Goal: Task Accomplishment & Management: Manage account settings

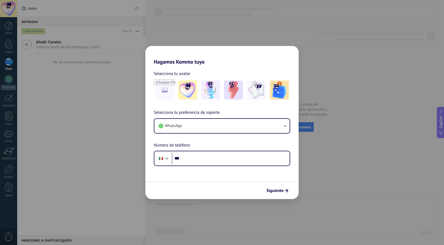
click at [79, 63] on div "Hagamos Kommo tuyo Selecciona tu avatar Selecciona tu preferencia de soporte Wh…" at bounding box center [222, 122] width 444 height 245
click at [335, 49] on div "Hagamos Kommo tuyo Selecciona tu avatar Selecciona tu preferencia de soporte Wh…" at bounding box center [222, 122] width 444 height 245
click at [335, 50] on div "Hagamos Kommo tuyo Selecciona tu avatar Selecciona tu preferencia de soporte Wh…" at bounding box center [222, 122] width 444 height 245
click at [282, 191] on span "Siguiente" at bounding box center [274, 191] width 17 height 4
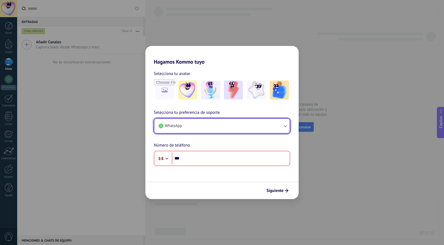
click at [196, 124] on button "WhatsApp" at bounding box center [221, 126] width 135 height 14
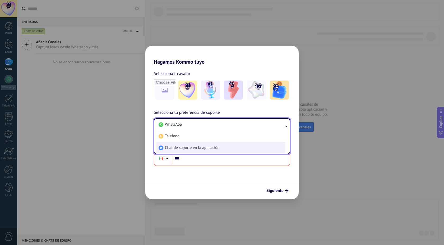
click at [189, 151] on li "Chat de soporte en la aplicación" at bounding box center [220, 148] width 129 height 12
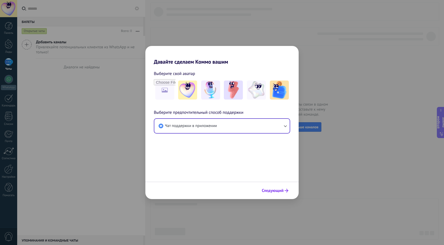
click at [278, 190] on font "Следующий" at bounding box center [273, 190] width 22 height 5
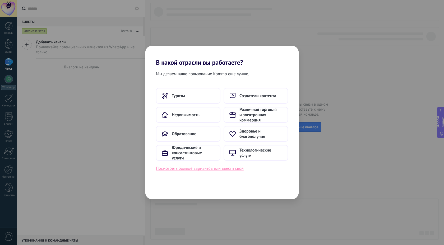
click at [222, 168] on font "Посмотреть больше вариантов или ввести свой" at bounding box center [200, 168] width 88 height 5
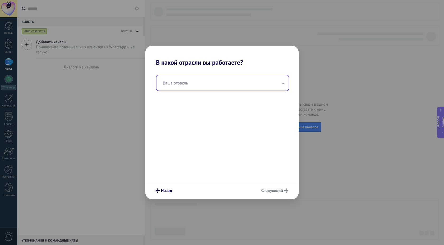
click at [201, 77] on input "text" at bounding box center [222, 82] width 132 height 15
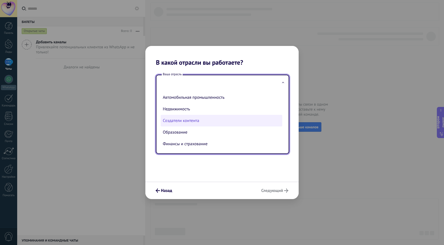
click at [183, 119] on font "Создатели контента" at bounding box center [181, 120] width 36 height 5
type input "**********"
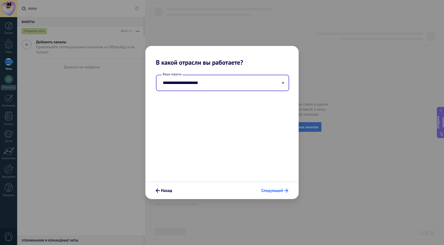
click at [272, 192] on font "Следующий" at bounding box center [272, 190] width 22 height 5
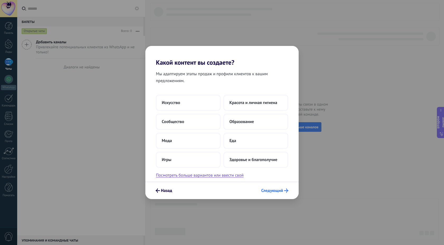
click at [283, 190] on font "Следующий" at bounding box center [272, 190] width 22 height 5
click at [276, 190] on font "Следующий" at bounding box center [272, 190] width 22 height 5
click at [179, 100] on font "Искусство" at bounding box center [171, 102] width 19 height 5
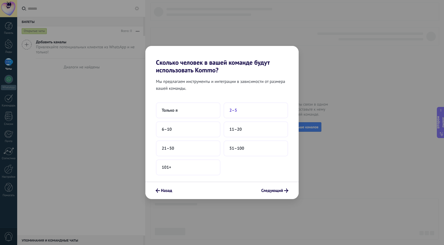
click at [235, 110] on font "2–5" at bounding box center [233, 110] width 8 height 5
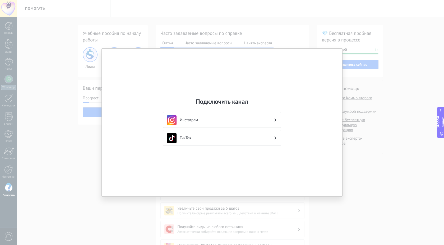
click at [421, 10] on div "Подключить канал Инстаграм ТикТок" at bounding box center [222, 122] width 444 height 245
click at [140, 136] on div "Подключить канал Инстаграм ТикТок" at bounding box center [222, 123] width 241 height 148
click at [35, 134] on div "Подключить канал Инстаграм ТикТок" at bounding box center [222, 122] width 444 height 245
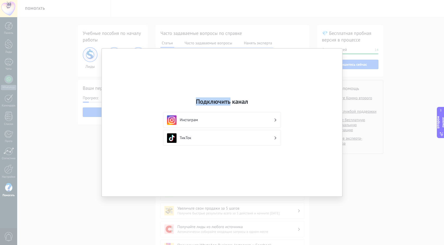
click at [35, 134] on div "Подключить канал Инстаграм ТикТок" at bounding box center [222, 122] width 444 height 245
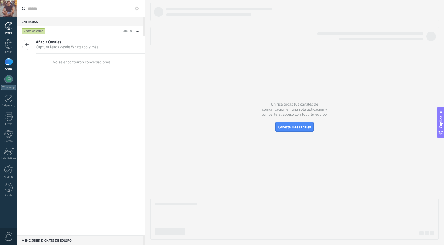
click at [8, 25] on div at bounding box center [9, 26] width 8 height 8
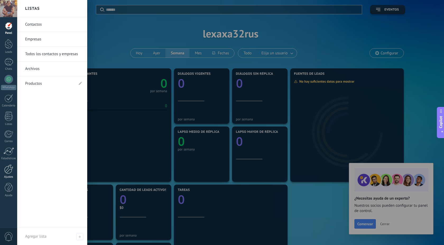
click at [8, 172] on div at bounding box center [8, 169] width 9 height 9
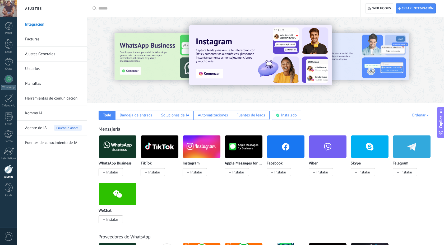
click at [10, 237] on span "0" at bounding box center [8, 236] width 9 height 9
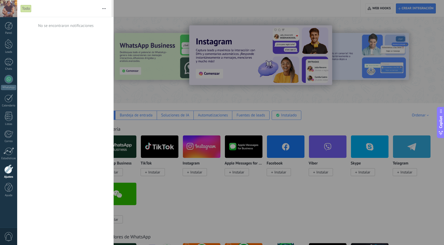
click at [7, 3] on div at bounding box center [8, 8] width 17 height 17
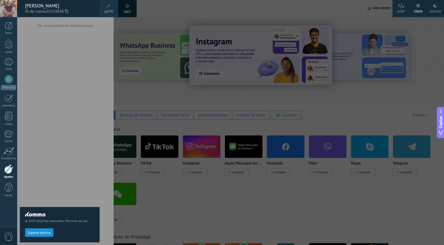
click at [108, 6] on span at bounding box center [109, 6] width 4 height 4
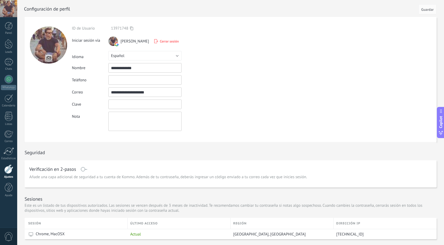
click at [122, 104] on input "textbox" at bounding box center [144, 105] width 73 height 10
click at [127, 79] on input "text" at bounding box center [144, 80] width 73 height 10
click at [123, 123] on textarea at bounding box center [144, 121] width 73 height 19
click at [128, 52] on button "Español" at bounding box center [144, 56] width 73 height 10
click at [126, 56] on span "Русский" at bounding box center [142, 55] width 75 height 5
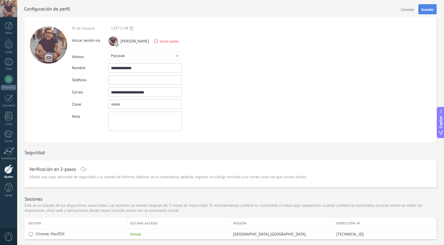
click at [432, 8] on span "Guardar" at bounding box center [427, 10] width 12 height 4
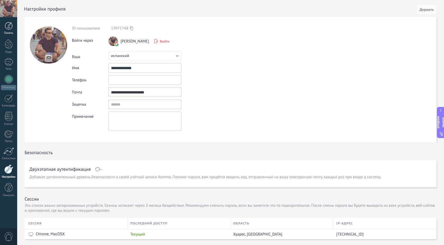
click at [8, 26] on div at bounding box center [9, 26] width 8 height 8
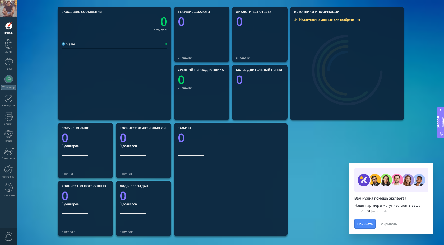
scroll to position [62, 0]
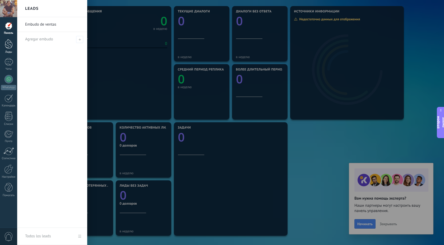
click at [8, 48] on div at bounding box center [9, 44] width 8 height 10
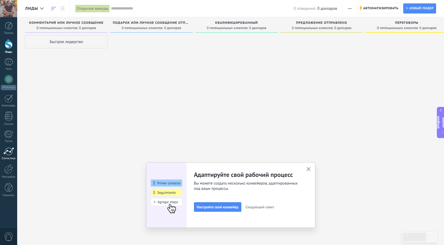
click at [10, 151] on div at bounding box center [8, 152] width 11 height 8
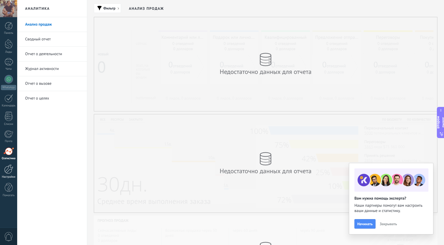
click at [6, 171] on div at bounding box center [8, 169] width 9 height 9
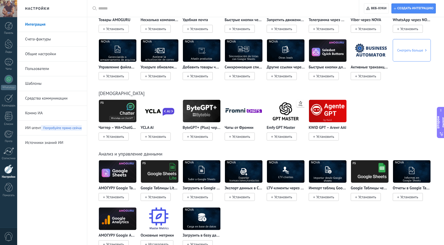
scroll to position [1097, 0]
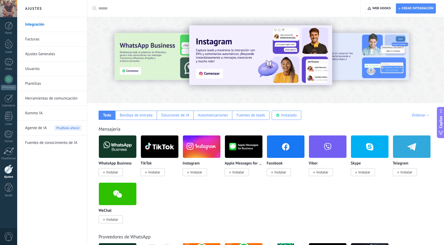
click at [4, 5] on div at bounding box center [8, 8] width 17 height 17
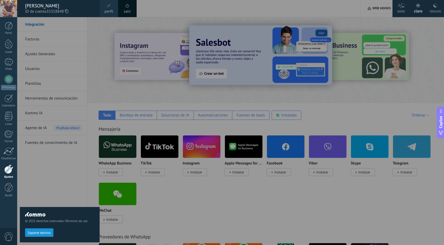
click at [109, 6] on span at bounding box center [109, 6] width 4 height 4
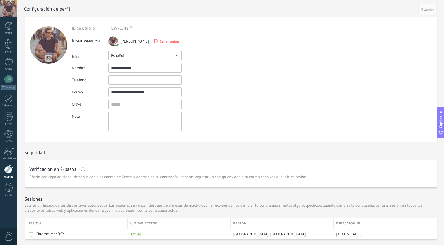
click at [134, 54] on button "Español" at bounding box center [144, 56] width 73 height 10
click at [126, 56] on span "Русский" at bounding box center [142, 55] width 75 height 5
click at [429, 9] on span "Guardar" at bounding box center [427, 10] width 12 height 4
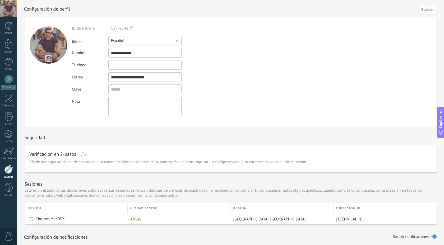
click at [148, 39] on button "Español" at bounding box center [144, 41] width 73 height 10
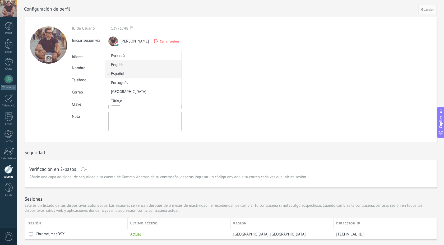
click at [117, 66] on div "ID de Usuario 13971748 Iniciar sesión vía [PERSON_NAME] Cerrar sesión Idioma Ру…" at bounding box center [157, 78] width 171 height 105
click at [129, 56] on button "Español" at bounding box center [144, 56] width 73 height 10
click at [120, 65] on span "English" at bounding box center [142, 64] width 75 height 5
click at [431, 10] on span "Guardar" at bounding box center [427, 10] width 12 height 4
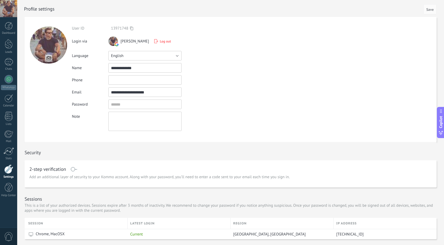
click at [132, 56] on button "English" at bounding box center [144, 56] width 73 height 10
click at [280, 43] on form "User ID 13971748 Login via Alexey Laptev Log out Language Русский" at bounding box center [231, 79] width 412 height 125
click at [150, 55] on button "English" at bounding box center [144, 56] width 73 height 10
click at [124, 57] on span "Русский" at bounding box center [142, 55] width 75 height 5
click at [429, 10] on span "Save" at bounding box center [429, 10] width 7 height 4
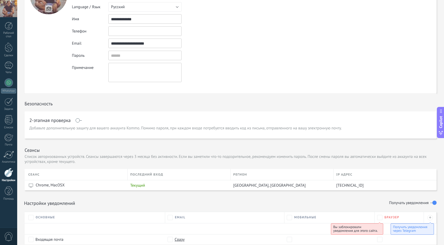
scroll to position [57, 0]
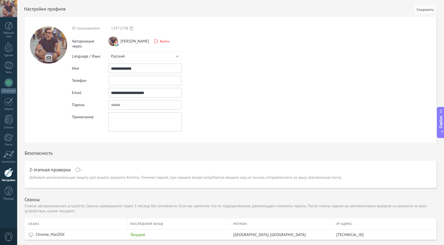
click at [8, 174] on div at bounding box center [8, 172] width 9 height 9
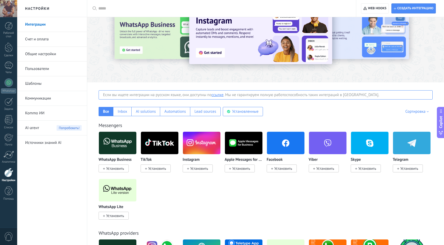
scroll to position [21, 0]
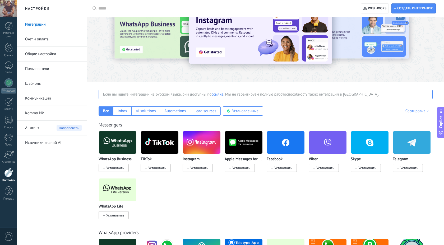
click at [29, 129] on span "AI-агент" at bounding box center [32, 128] width 14 height 15
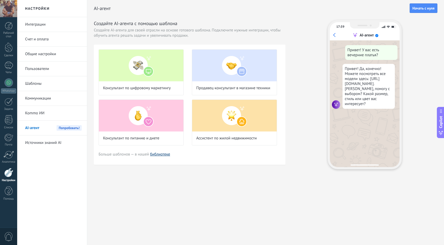
click at [161, 154] on link "библиотеке" at bounding box center [160, 154] width 20 height 5
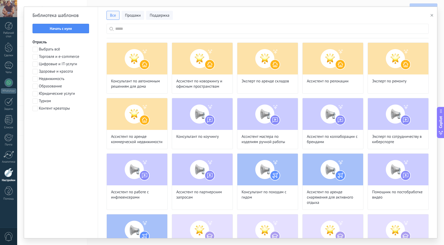
click at [143, 31] on input "text" at bounding box center [270, 29] width 311 height 10
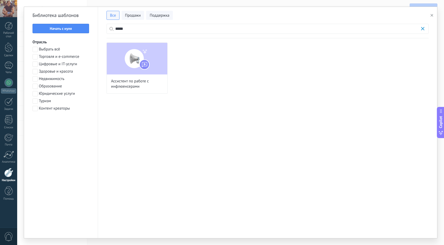
scroll to position [29, 0]
type input "*****"
click at [152, 59] on img at bounding box center [137, 59] width 61 height 32
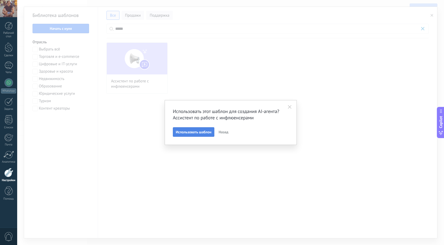
click at [192, 134] on span "Использовать шаблон" at bounding box center [194, 132] width 36 height 4
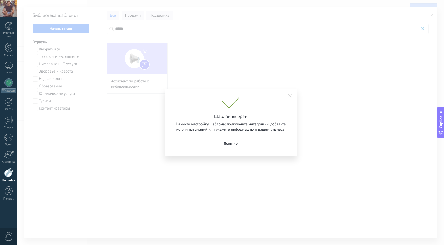
scroll to position [77, 0]
click at [231, 144] on span "Понятно" at bounding box center [231, 144] width 14 height 4
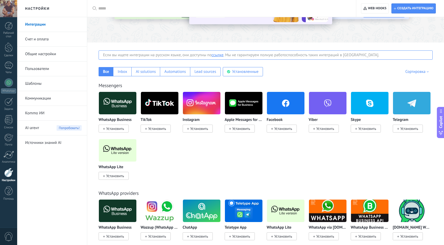
scroll to position [61, 0]
click at [30, 127] on span "AI-агент" at bounding box center [32, 128] width 14 height 15
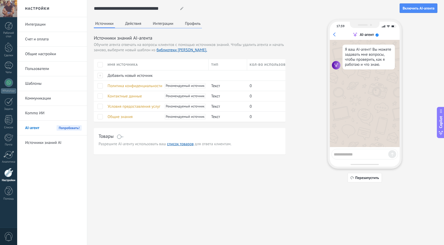
click at [137, 23] on button "Действия" at bounding box center [133, 24] width 19 height 8
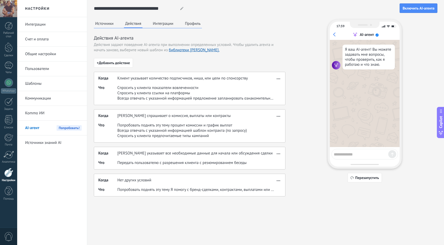
click at [194, 24] on button "Профиль" at bounding box center [193, 24] width 18 height 8
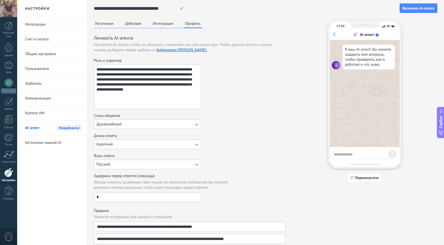
click at [108, 23] on button "Источники" at bounding box center [104, 24] width 21 height 8
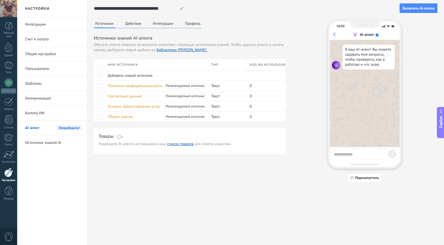
click at [128, 25] on button "Действия" at bounding box center [133, 24] width 19 height 8
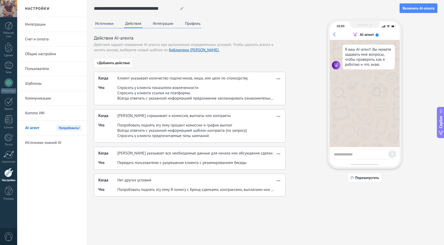
click at [29, 128] on span "AI-агент" at bounding box center [32, 128] width 14 height 15
click at [34, 139] on link "Источники знаний AI" at bounding box center [53, 143] width 57 height 15
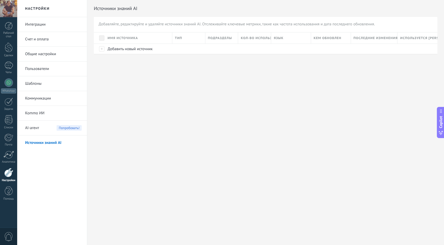
click at [33, 129] on span "AI-агент" at bounding box center [32, 128] width 14 height 15
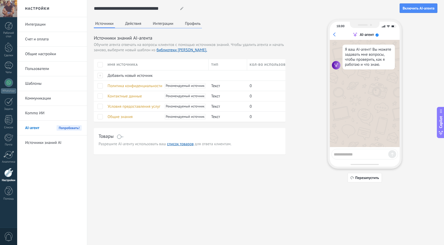
click at [39, 111] on link "Kommo ИИ" at bounding box center [53, 113] width 57 height 15
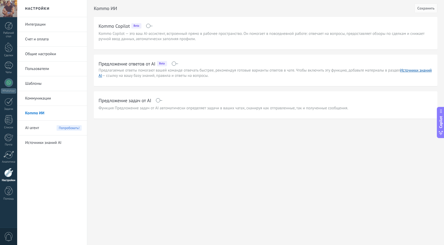
click at [31, 129] on span "AI-агент" at bounding box center [32, 128] width 14 height 15
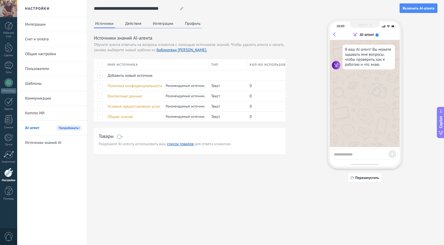
click at [184, 9] on div at bounding box center [181, 8] width 7 height 3
click at [181, 7] on icon at bounding box center [181, 8] width 3 height 3
click at [134, 25] on button "Действия" at bounding box center [133, 24] width 19 height 8
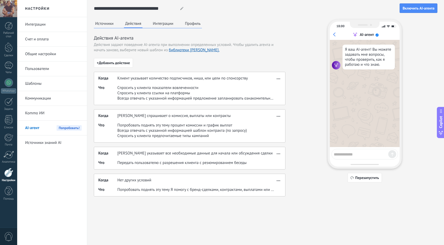
click at [159, 23] on button "Интеграции" at bounding box center [162, 24] width 23 height 8
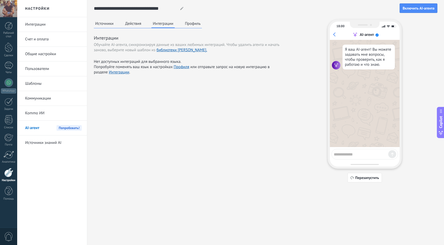
click at [139, 26] on button "Действия" at bounding box center [133, 24] width 19 height 8
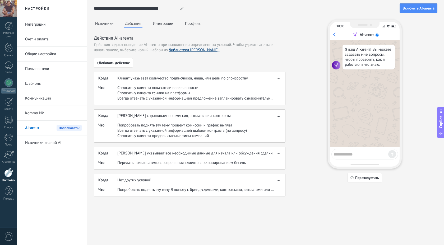
click at [186, 50] on link "библиотеки [PERSON_NAME]." at bounding box center [194, 50] width 50 height 5
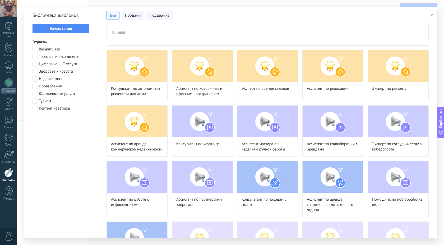
click at [174, 35] on input "text" at bounding box center [270, 32] width 305 height 17
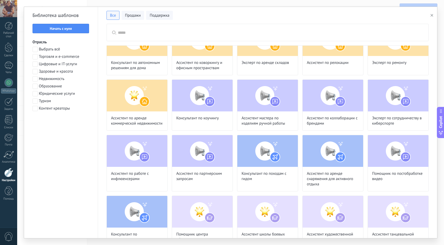
scroll to position [24, 0]
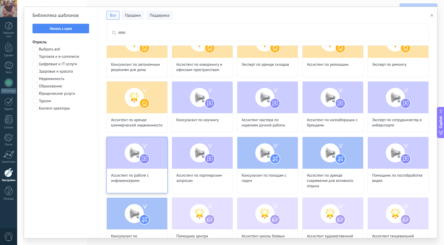
click at [133, 180] on span "Ассистент по работе с инфлюенсерами" at bounding box center [137, 178] width 52 height 11
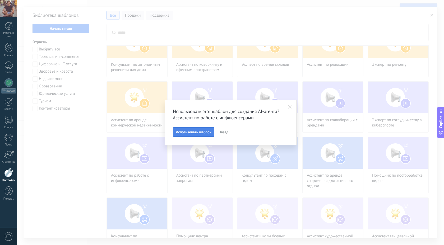
click at [198, 132] on span "Использовать шаблон" at bounding box center [194, 132] width 36 height 4
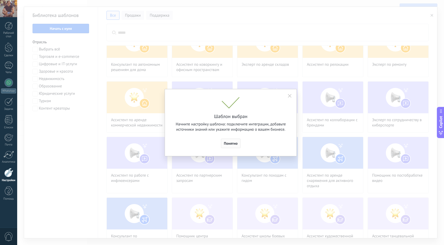
click at [237, 144] on span "Понятно" at bounding box center [231, 144] width 14 height 4
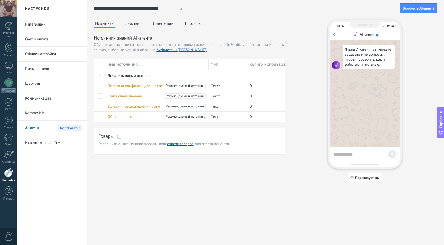
click at [354, 64] on div "Я ваш AI-агент! Вы можете задавать мне вопросы, чтобы проверить, как я работаю …" at bounding box center [369, 57] width 52 height 25
click at [348, 156] on textarea at bounding box center [361, 153] width 54 height 7
click at [135, 25] on button "Действия" at bounding box center [133, 24] width 19 height 8
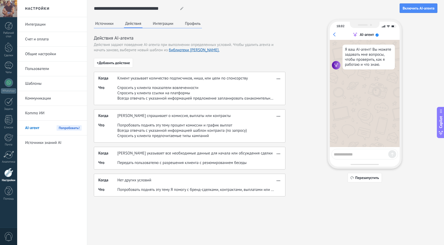
click at [170, 25] on button "Интеграции" at bounding box center [162, 24] width 23 height 8
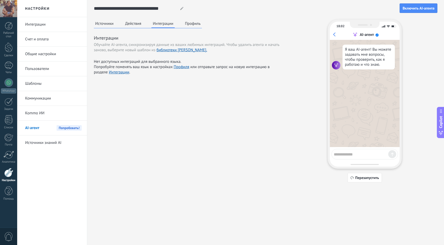
click at [191, 24] on button "Профиль" at bounding box center [193, 24] width 18 height 8
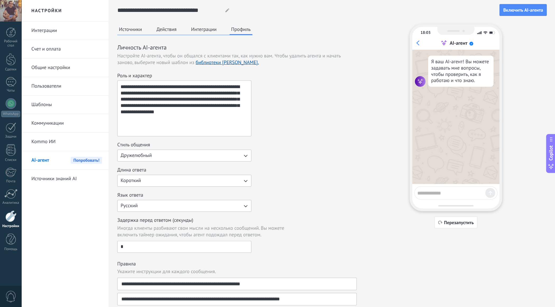
scroll to position [0, 0]
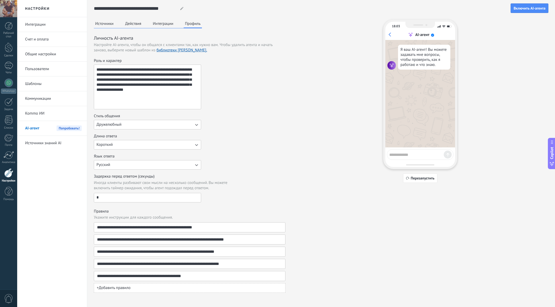
click at [55, 142] on link "Источники знаний AI" at bounding box center [53, 143] width 57 height 15
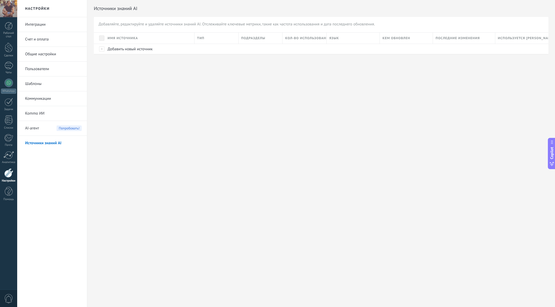
click at [36, 24] on link "Интеграции" at bounding box center [53, 24] width 57 height 15
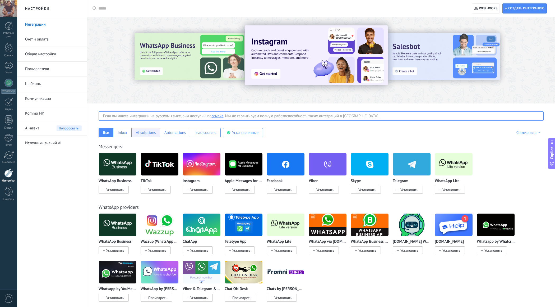
click at [145, 131] on div "AI solutions" at bounding box center [146, 132] width 20 height 5
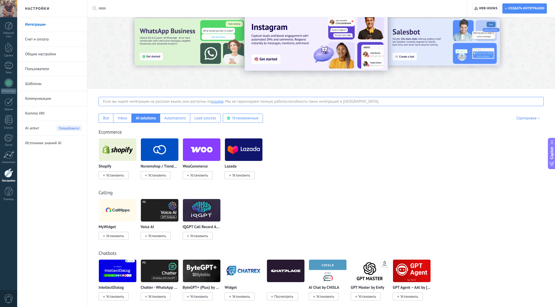
scroll to position [21, 0]
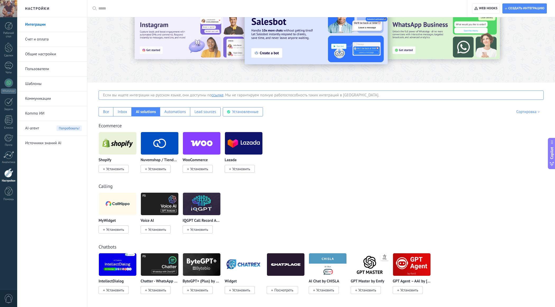
click at [376, 245] on img at bounding box center [370, 264] width 38 height 26
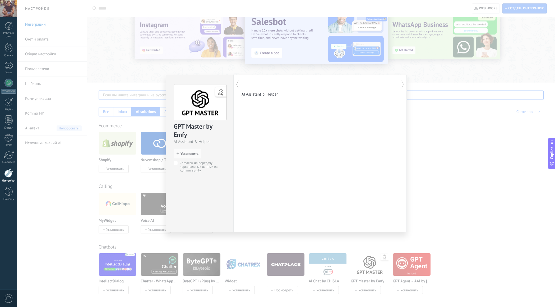
click at [237, 81] on icon at bounding box center [237, 84] width 5 height 11
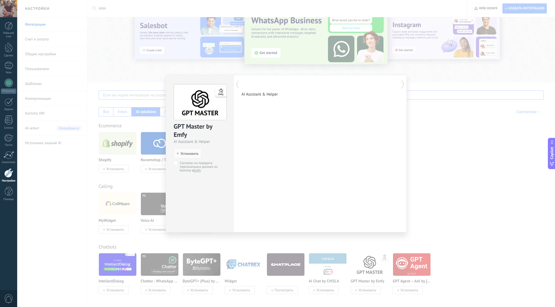
click at [444, 131] on div "GPT Master by Emfy AI Assistant & Helper install Установить Согласен на передач…" at bounding box center [286, 153] width 538 height 307
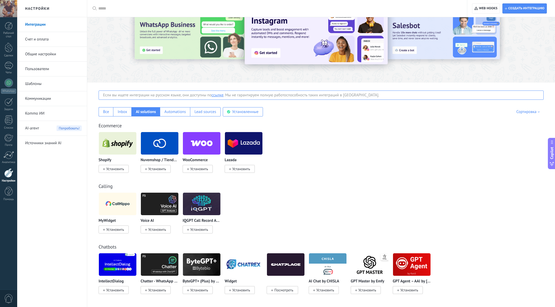
click at [30, 98] on link "Коммуникации" at bounding box center [53, 98] width 57 height 15
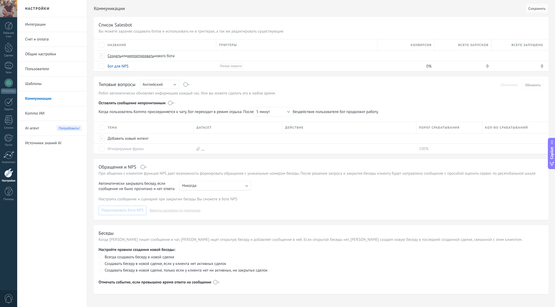
click at [34, 82] on link "Шаблоны" at bounding box center [53, 83] width 57 height 15
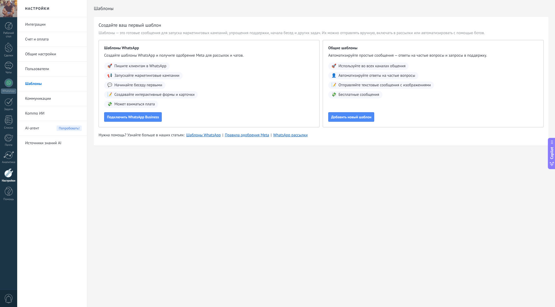
click at [39, 66] on link "Пользователи" at bounding box center [53, 69] width 57 height 15
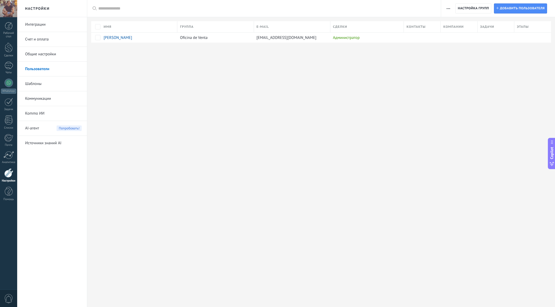
click at [41, 55] on link "Общие настройки" at bounding box center [53, 54] width 57 height 15
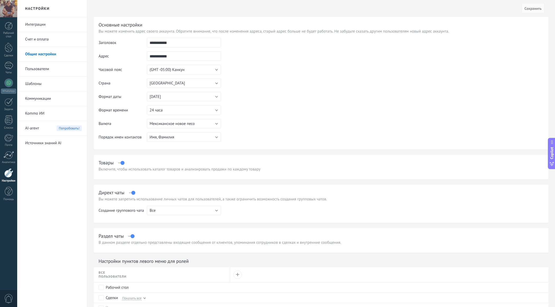
click at [41, 37] on link "Счет и оплата" at bounding box center [53, 39] width 57 height 15
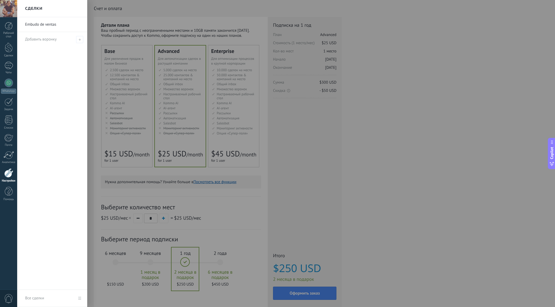
click at [421, 135] on div at bounding box center [294, 153] width 555 height 307
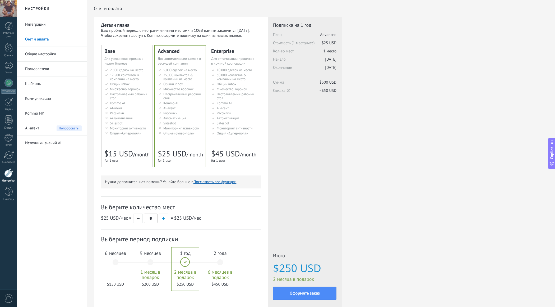
click at [117, 262] on div "6 месяцев $150 USD" at bounding box center [115, 264] width 29 height 37
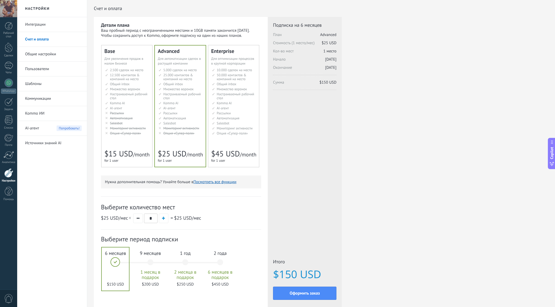
scroll to position [32, 0]
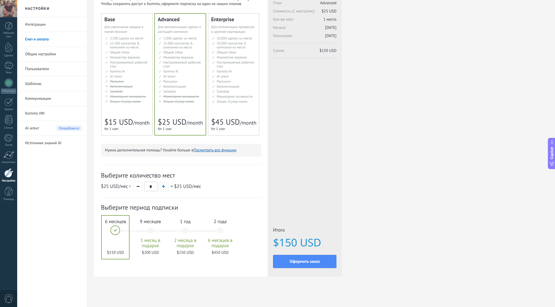
click at [164, 186] on span "button" at bounding box center [163, 186] width 3 height 3
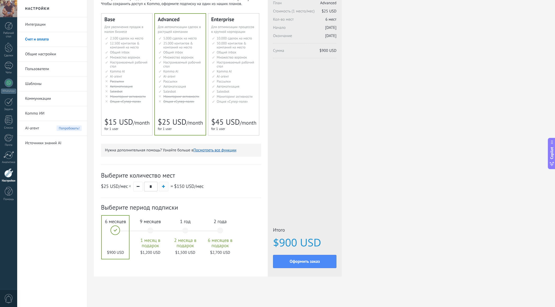
click at [164, 186] on span "button" at bounding box center [163, 186] width 3 height 3
click at [138, 184] on button "button" at bounding box center [138, 187] width 10 height 10
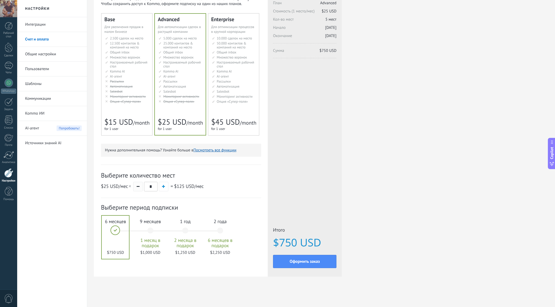
click at [138, 184] on button "button" at bounding box center [138, 187] width 10 height 10
type input "*"
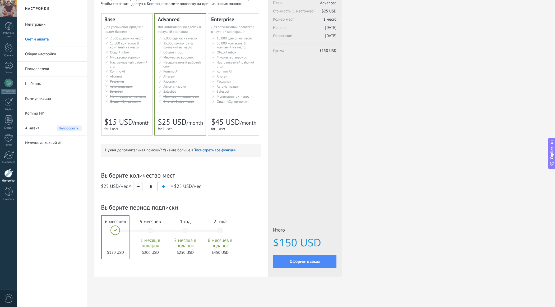
click at [138, 184] on button "button" at bounding box center [138, 187] width 10 height 10
click at [6, 194] on div at bounding box center [9, 191] width 8 height 9
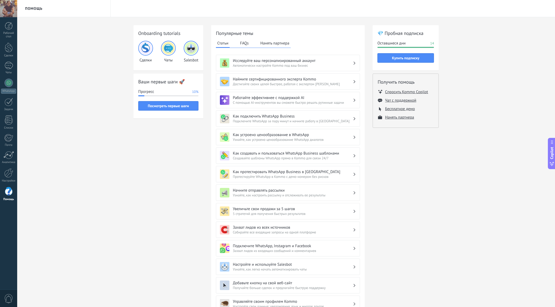
click at [297, 59] on h3 "Исследуйте ваш персонализированный аккаунт" at bounding box center [293, 60] width 120 height 5
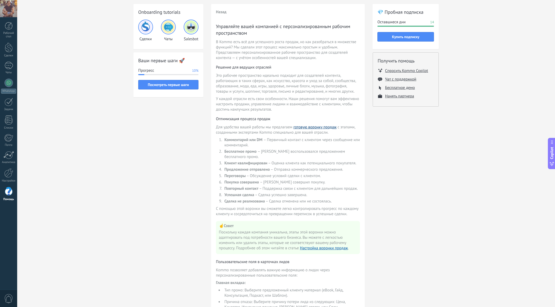
scroll to position [25, 0]
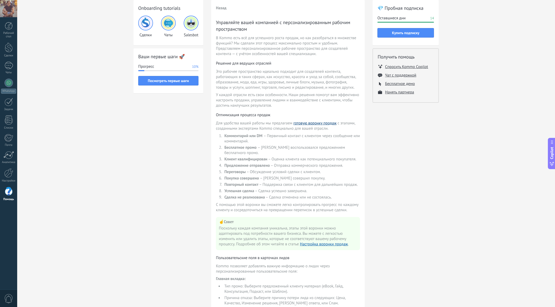
click at [320, 123] on link "готовую воронку продаж" at bounding box center [314, 123] width 43 height 5
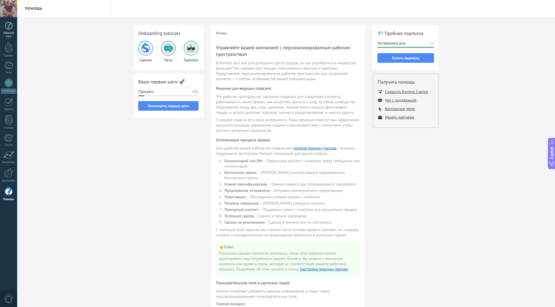
click at [6, 26] on div at bounding box center [9, 26] width 8 height 8
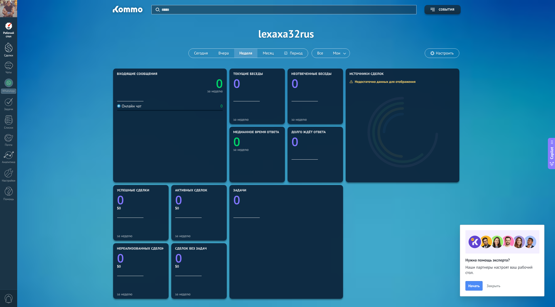
click at [9, 48] on div at bounding box center [9, 48] width 8 height 10
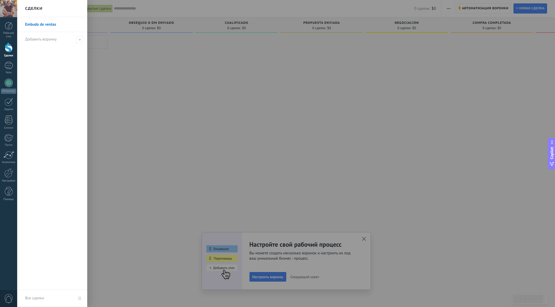
click at [44, 24] on link "Embudo de ventas" at bounding box center [53, 24] width 57 height 15
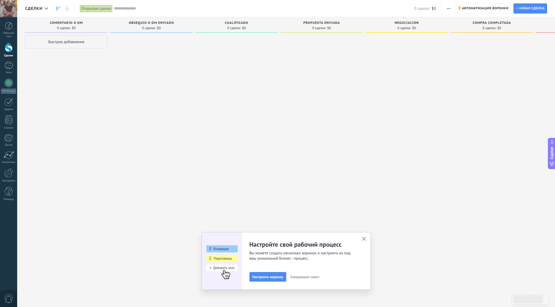
click at [7, 50] on div at bounding box center [9, 48] width 8 height 10
click at [364, 238] on use "button" at bounding box center [364, 239] width 4 height 4
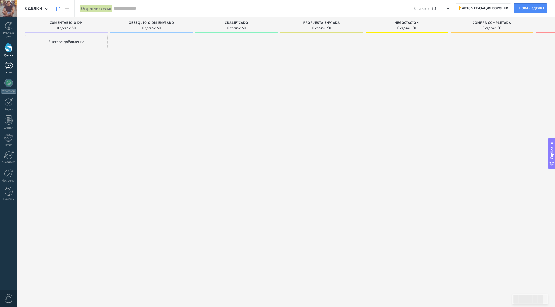
click at [6, 64] on div at bounding box center [8, 66] width 8 height 8
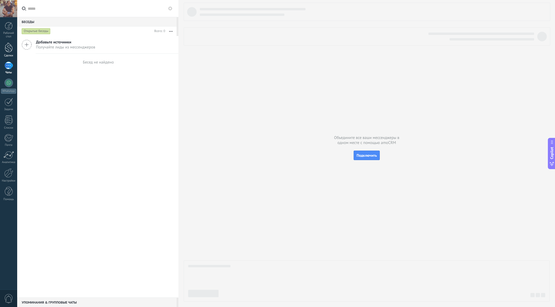
click at [7, 49] on div at bounding box center [9, 48] width 8 height 10
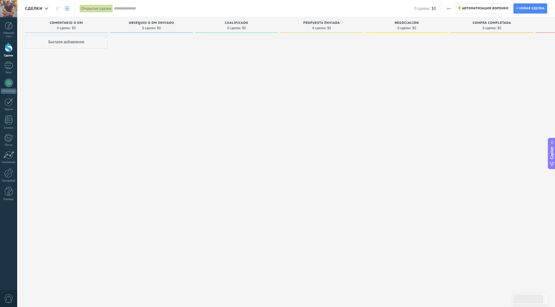
click at [66, 9] on icon at bounding box center [67, 9] width 4 height 4
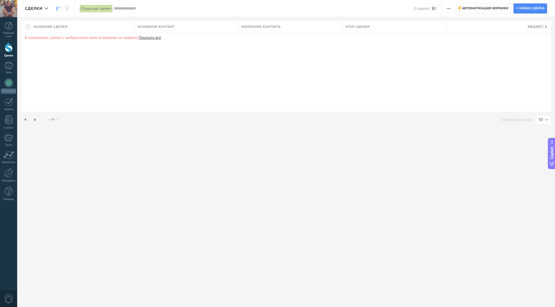
click at [57, 8] on icon at bounding box center [58, 9] width 4 height 4
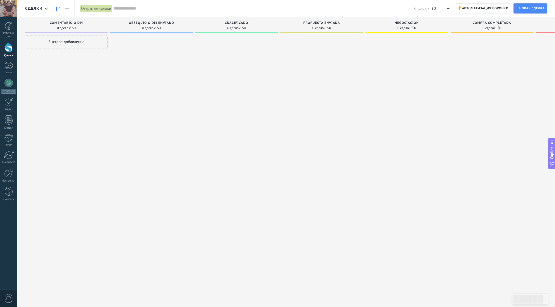
click at [88, 6] on div "Открытые сделки" at bounding box center [96, 9] width 33 height 8
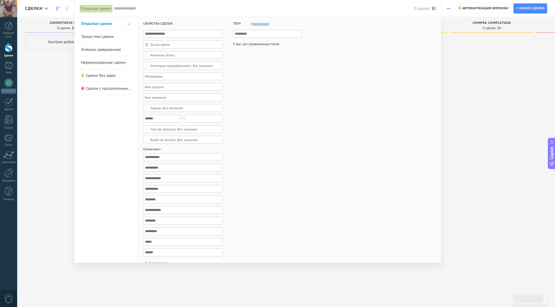
click at [31, 108] on div at bounding box center [277, 153] width 555 height 307
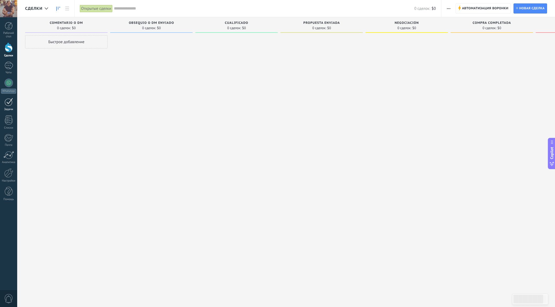
click at [9, 103] on div at bounding box center [8, 102] width 8 height 8
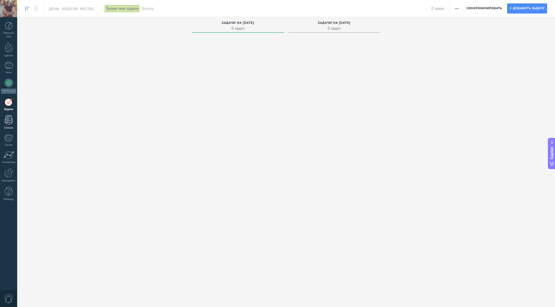
click at [10, 121] on div at bounding box center [9, 119] width 8 height 9
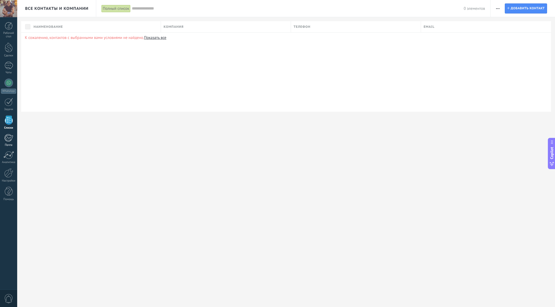
click at [9, 138] on div at bounding box center [8, 138] width 9 height 8
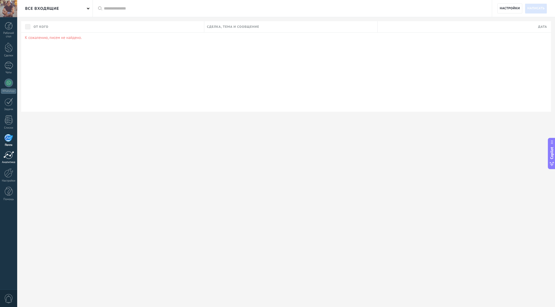
click at [8, 155] on div at bounding box center [8, 155] width 11 height 8
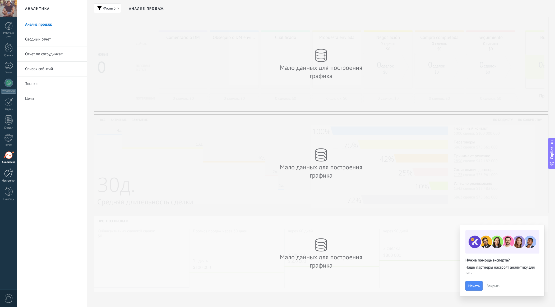
click at [9, 172] on div at bounding box center [8, 172] width 9 height 9
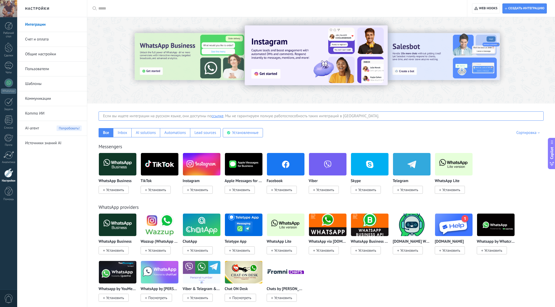
click at [39, 56] on link "Общие настройки" at bounding box center [53, 54] width 57 height 15
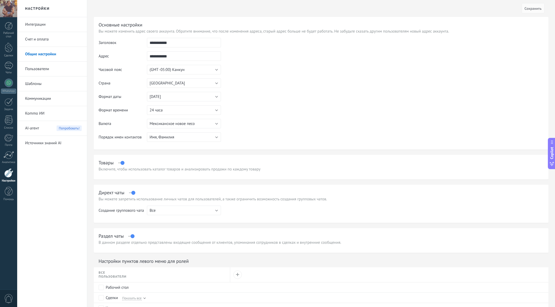
click at [38, 68] on link "Пользователи" at bounding box center [53, 69] width 57 height 15
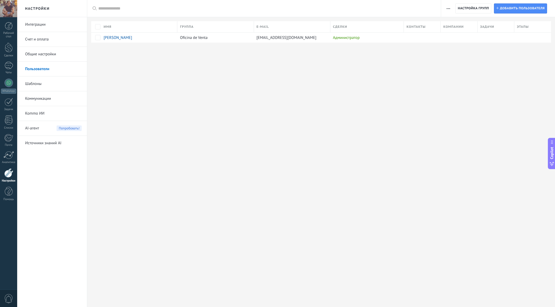
click at [38, 82] on link "Шаблоны" at bounding box center [53, 83] width 57 height 15
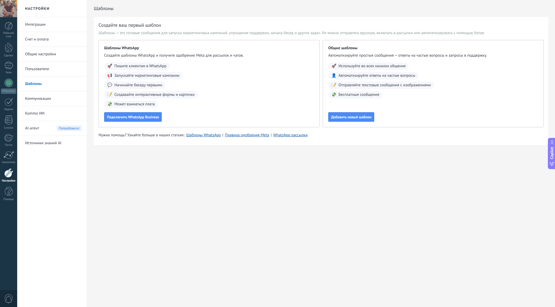
click at [42, 97] on link "Коммуникации" at bounding box center [53, 98] width 57 height 15
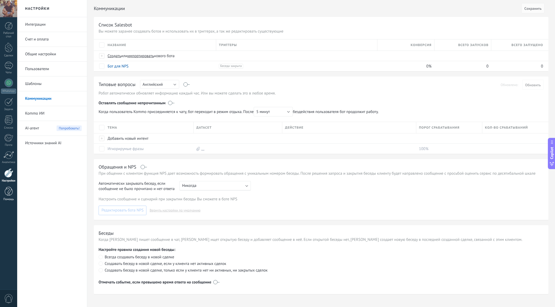
click at [8, 194] on div at bounding box center [9, 191] width 8 height 9
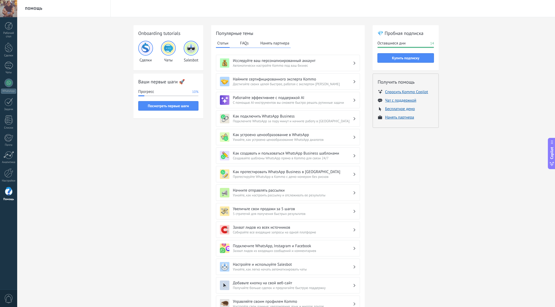
click at [284, 95] on h3 "Работайте эффективнее с поддержкой AI" at bounding box center [293, 97] width 120 height 5
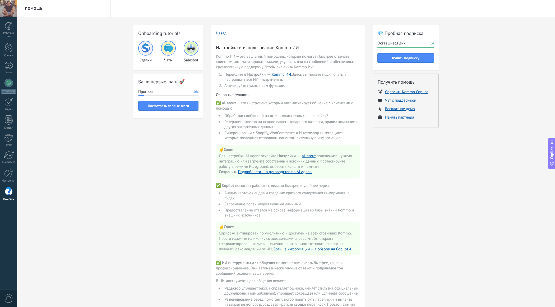
click at [169, 49] on img at bounding box center [168, 48] width 13 height 13
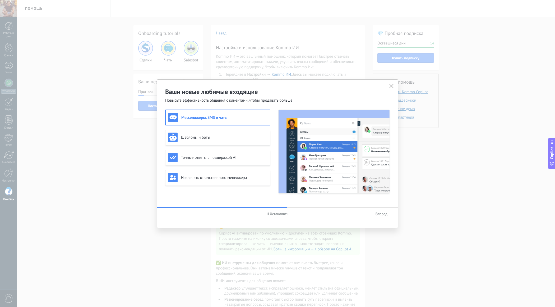
click at [381, 214] on span "Вперед" at bounding box center [382, 214] width 12 height 4
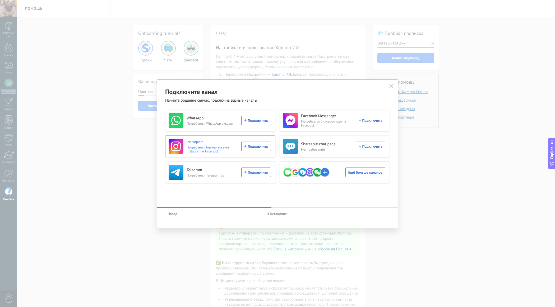
click at [226, 146] on span "Потребуется бизнес-аккаунт Instagram и Facebook" at bounding box center [213, 149] width 52 height 8
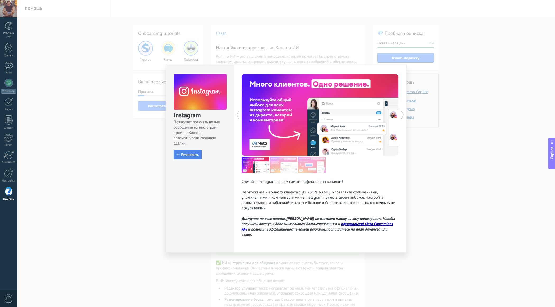
click at [184, 157] on button "Установить" at bounding box center [188, 155] width 28 height 10
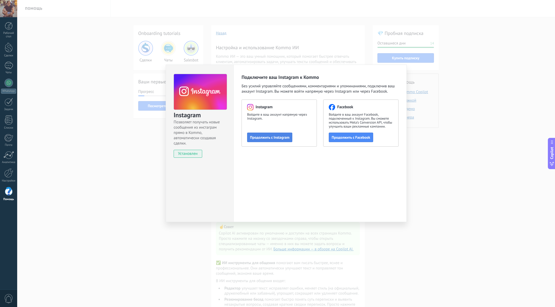
click at [276, 138] on span "Продолжить с Instagram" at bounding box center [269, 137] width 39 height 4
click at [116, 132] on div "Instagram Позволяет получать новые сообщения из инстаграм прямо в Kommo, автома…" at bounding box center [286, 153] width 538 height 307
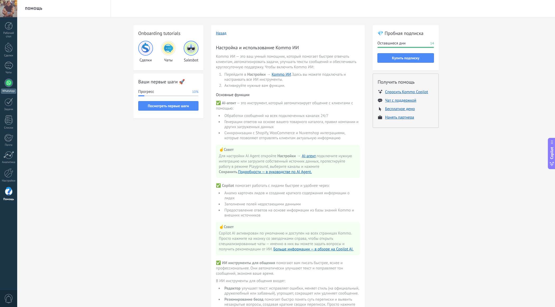
click at [8, 85] on div at bounding box center [8, 83] width 8 height 8
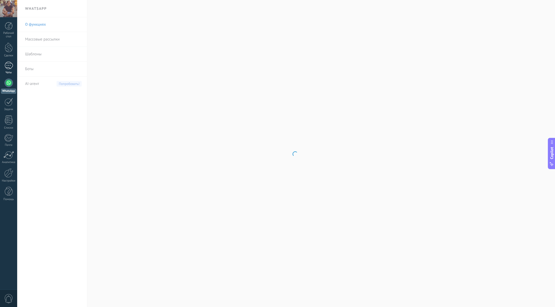
click at [9, 68] on div at bounding box center [8, 66] width 8 height 8
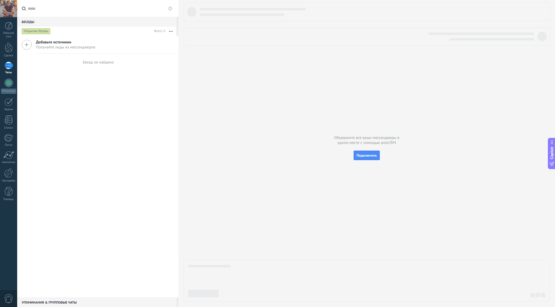
click at [46, 41] on span "Добавьте источники" at bounding box center [65, 42] width 59 height 5
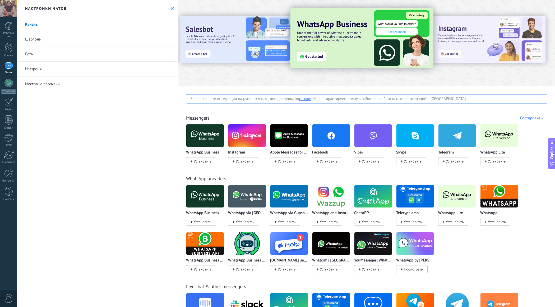
click at [532, 116] on div "Сортировка" at bounding box center [532, 118] width 25 height 5
click at [521, 145] on div "Самые популярные" at bounding box center [527, 145] width 40 height 9
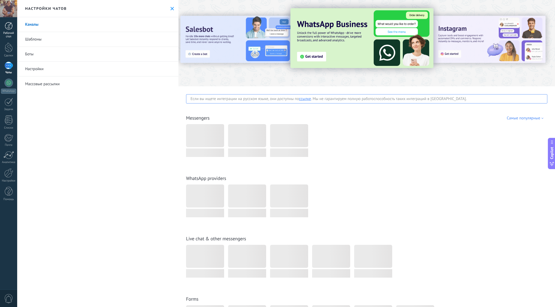
click at [8, 26] on div at bounding box center [9, 26] width 8 height 8
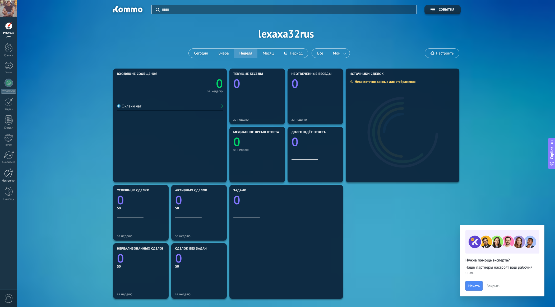
click at [8, 174] on div at bounding box center [8, 172] width 9 height 9
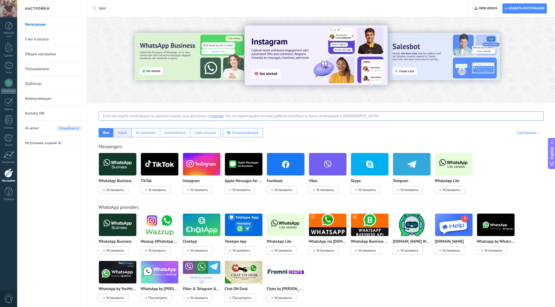
click at [121, 133] on div "Inbox" at bounding box center [123, 132] width 10 height 5
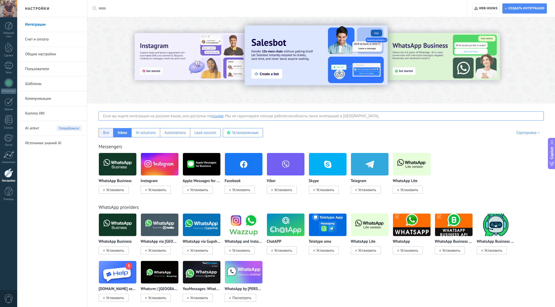
click at [102, 133] on div "Все" at bounding box center [106, 132] width 15 height 9
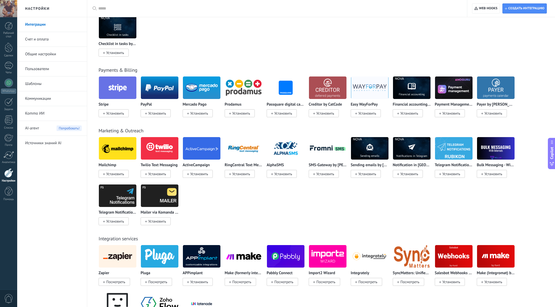
scroll to position [786, 0]
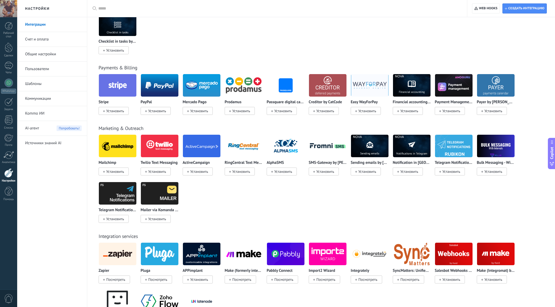
click at [270, 203] on div "Mailchimp Установить Twilio Text Messaging Установить ActiveCampaign Установить…" at bounding box center [324, 181] width 451 height 95
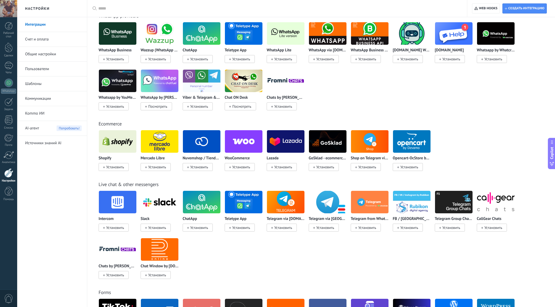
scroll to position [0, 0]
